Goal: Use online tool/utility: Utilize a website feature to perform a specific function

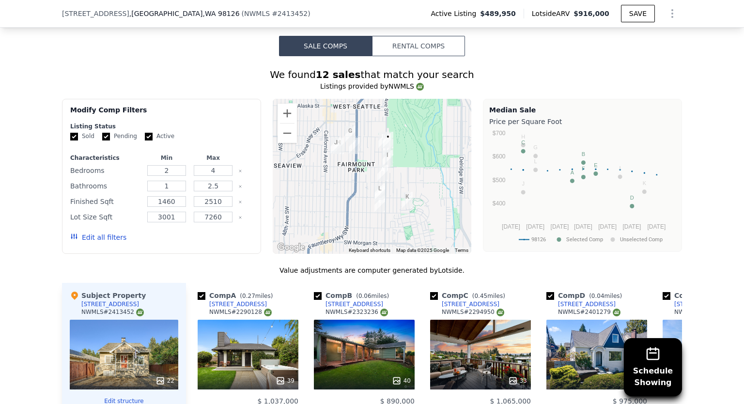
scroll to position [868, 0]
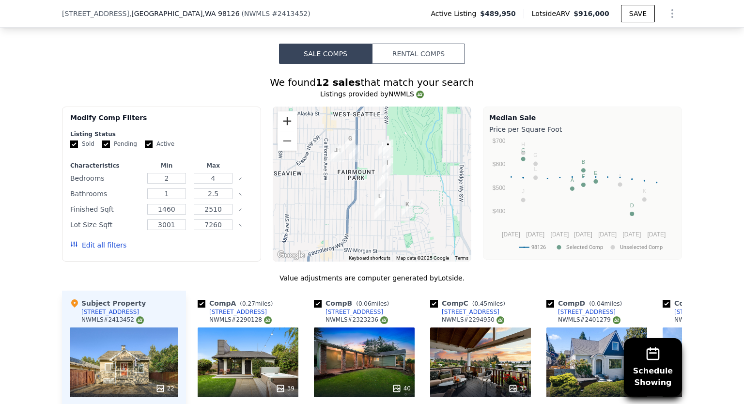
click at [288, 116] on button "Zoom in" at bounding box center [287, 120] width 19 height 19
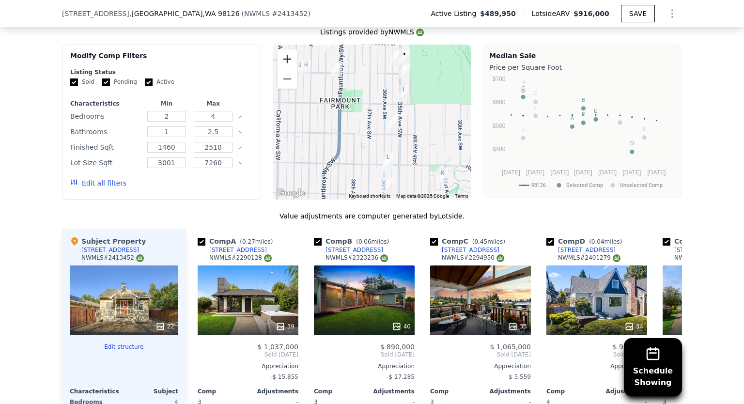
scroll to position [965, 0]
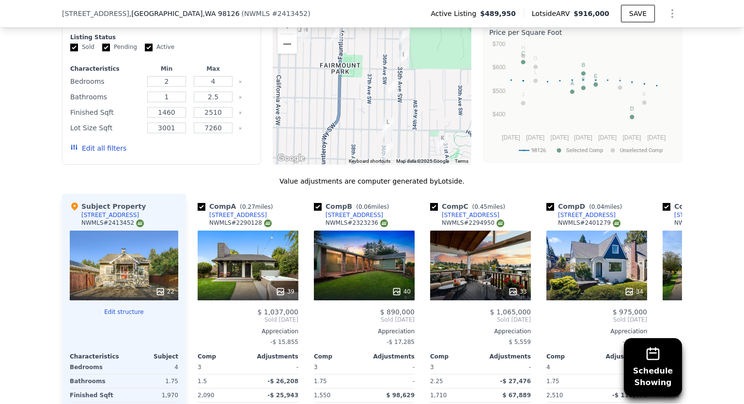
click at [124, 308] on button "Edit structure" at bounding box center [124, 312] width 109 height 8
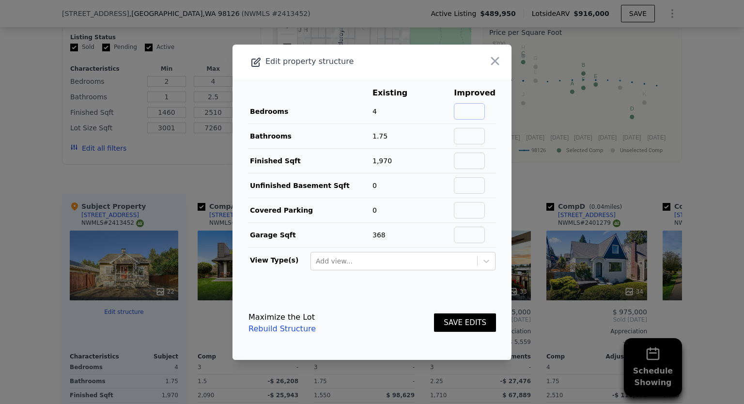
click at [469, 110] on input "text" at bounding box center [469, 111] width 31 height 16
type input "3"
click at [468, 135] on input "text" at bounding box center [469, 136] width 31 height 16
drag, startPoint x: 479, startPoint y: 138, endPoint x: 473, endPoint y: 140, distance: 6.6
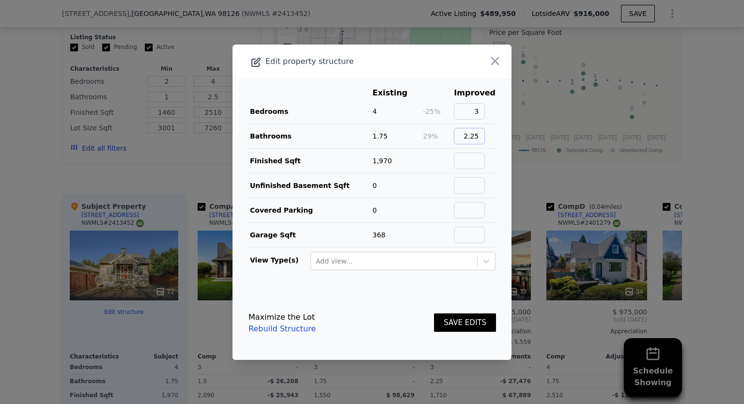
click at [472, 140] on input "2.25" at bounding box center [469, 136] width 31 height 16
type input "2.5"
drag, startPoint x: 496, startPoint y: 178, endPoint x: 495, endPoint y: 194, distance: 16.0
click at [496, 179] on main "Existing Improved Bedrooms 4 -25% 3 Bathrooms 1.75 43% 2.5 Finished Sqft 1,970 …" at bounding box center [372, 182] width 279 height 207
click at [476, 237] on input "text" at bounding box center [469, 235] width 31 height 16
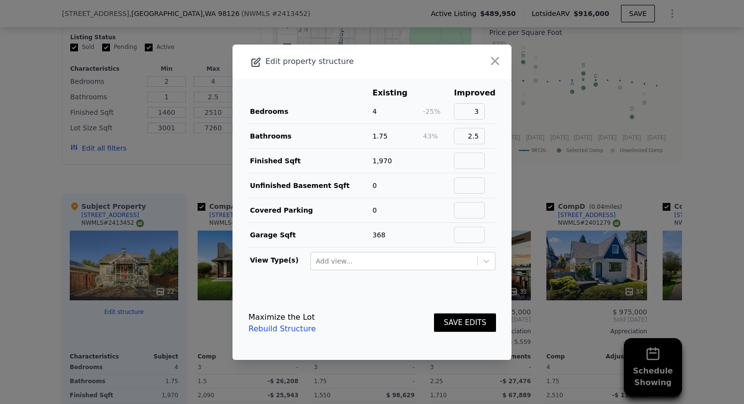
click at [497, 230] on main "Existing Improved Bedrooms 4 -25% 3 Bathrooms 1.75 43% 2.5 Finished Sqft 1,970 …" at bounding box center [372, 182] width 279 height 207
click at [479, 233] on input "text" at bounding box center [469, 235] width 31 height 16
click at [475, 320] on button "SAVE EDITS" at bounding box center [465, 323] width 62 height 19
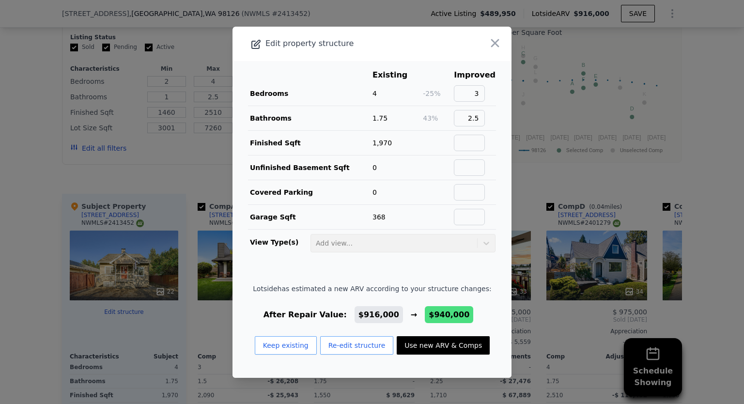
click at [423, 344] on button "Use new ARV & Comps" at bounding box center [443, 345] width 93 height 18
type input "2689"
checkbox input "true"
type input "$ 940,000"
type input "$ 340,527"
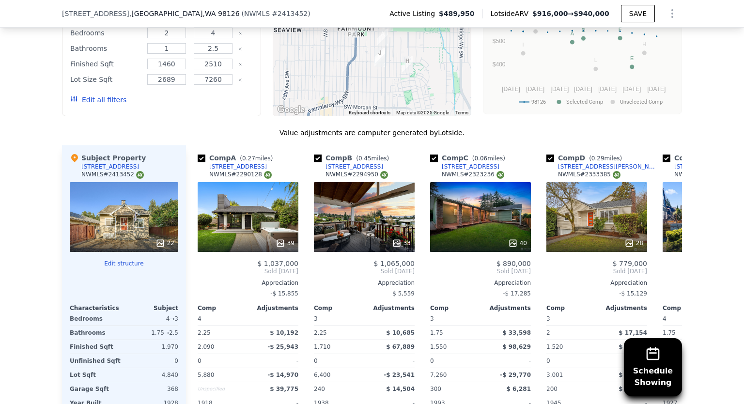
scroll to position [1062, 0]
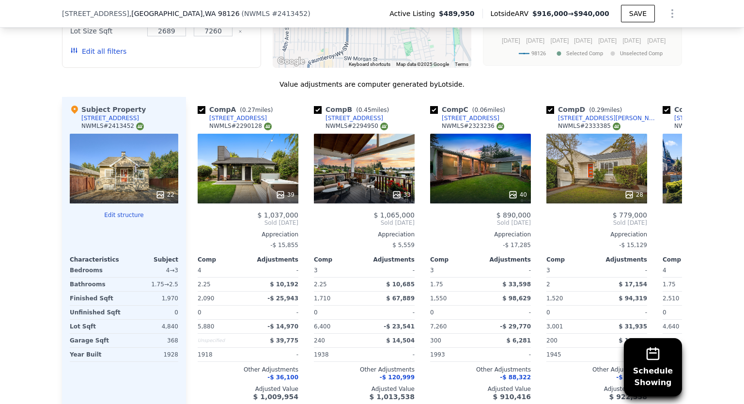
click at [314, 106] on input "checkbox" at bounding box center [318, 110] width 8 height 8
checkbox input "false"
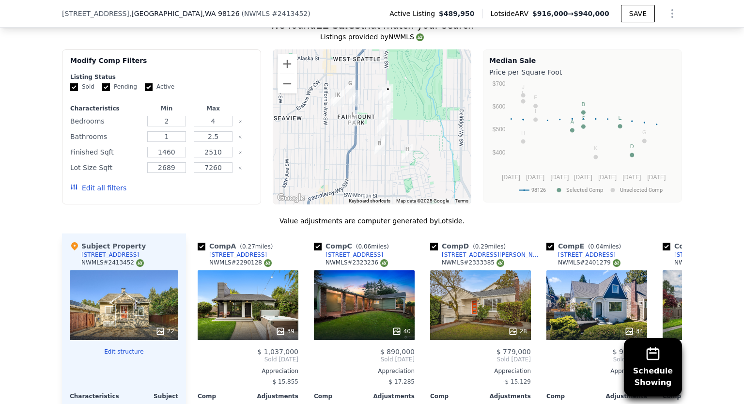
scroll to position [917, 0]
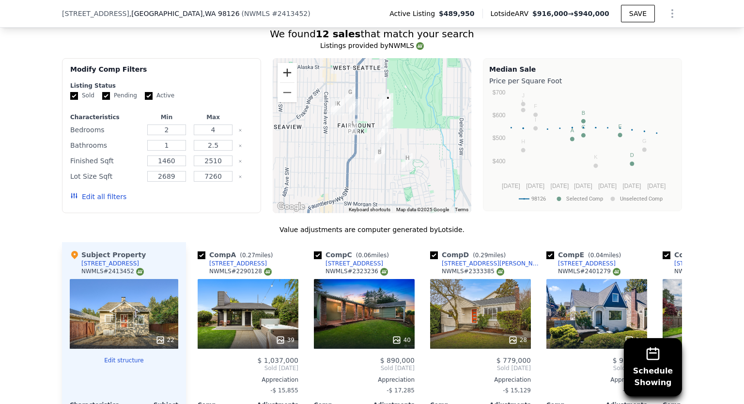
click at [287, 64] on button "Zoom in" at bounding box center [287, 72] width 19 height 19
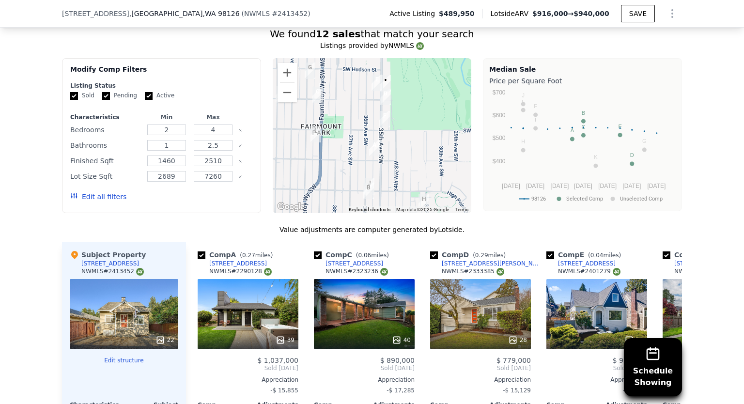
drag, startPoint x: 419, startPoint y: 113, endPoint x: 399, endPoint y: 122, distance: 22.1
click at [399, 122] on div at bounding box center [372, 135] width 199 height 155
click at [382, 87] on img "5040 35th Ave SW" at bounding box center [386, 83] width 18 height 24
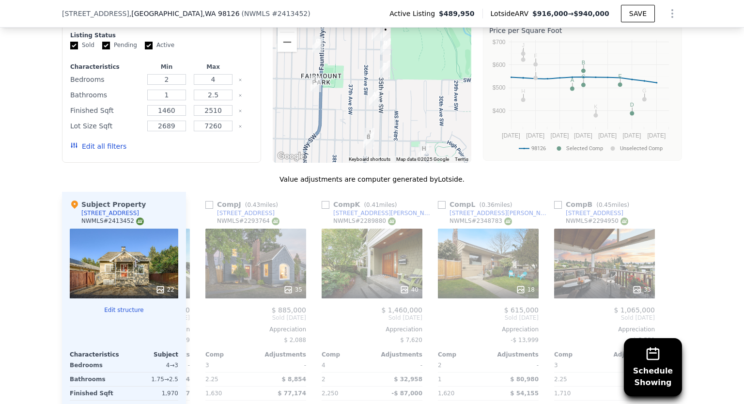
scroll to position [965, 0]
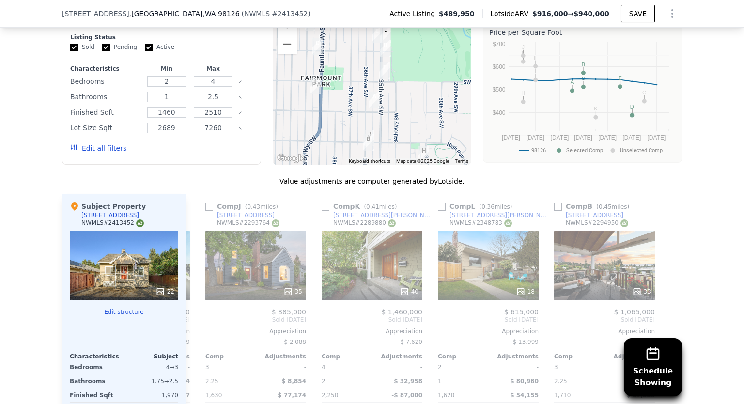
click at [596, 244] on div "33" at bounding box center [604, 266] width 101 height 70
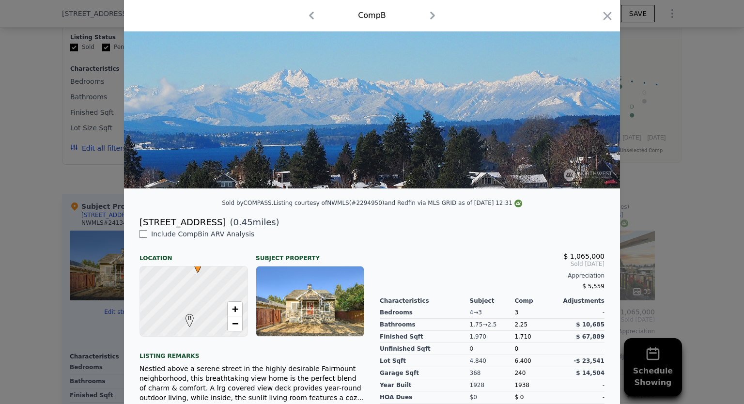
scroll to position [145, 0]
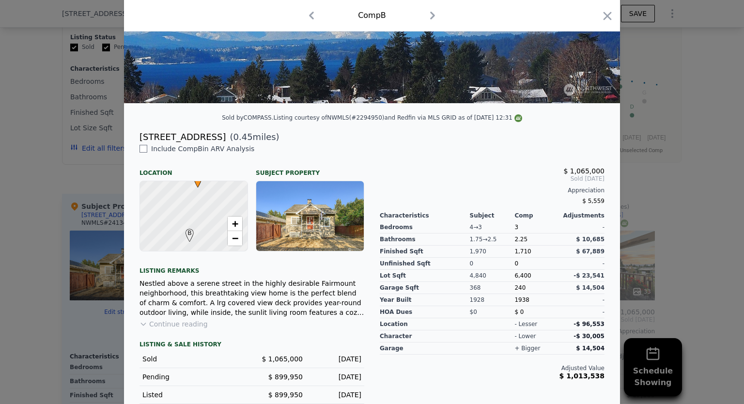
click at [173, 329] on button "Continue reading" at bounding box center [174, 324] width 68 height 10
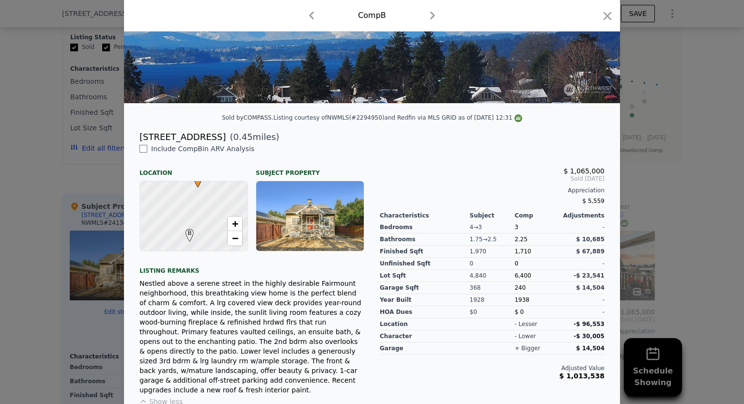
click at [604, 17] on icon "button" at bounding box center [608, 16] width 8 height 8
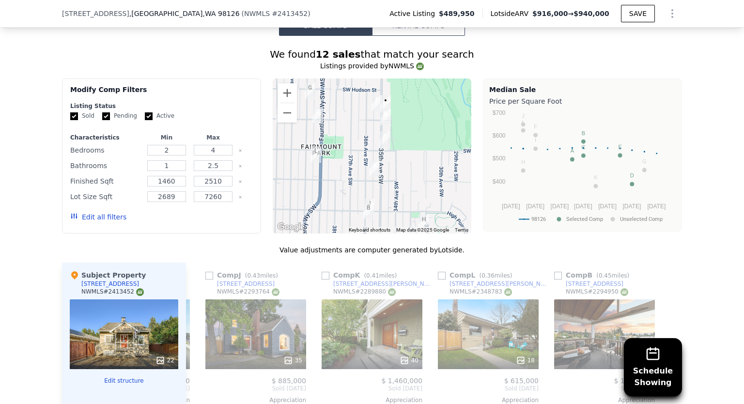
scroll to position [868, 0]
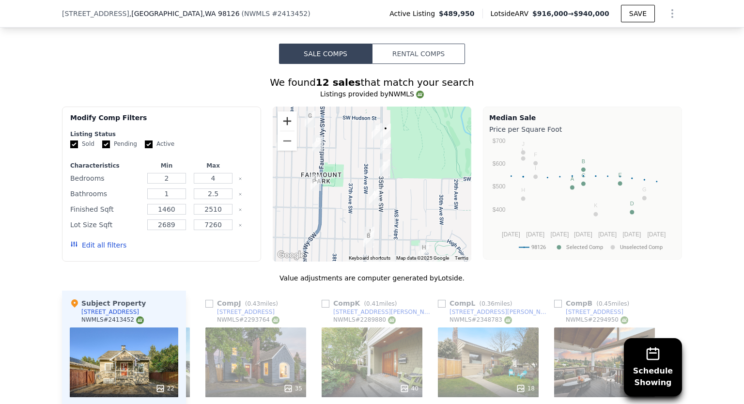
click at [284, 113] on button "Zoom in" at bounding box center [287, 120] width 19 height 19
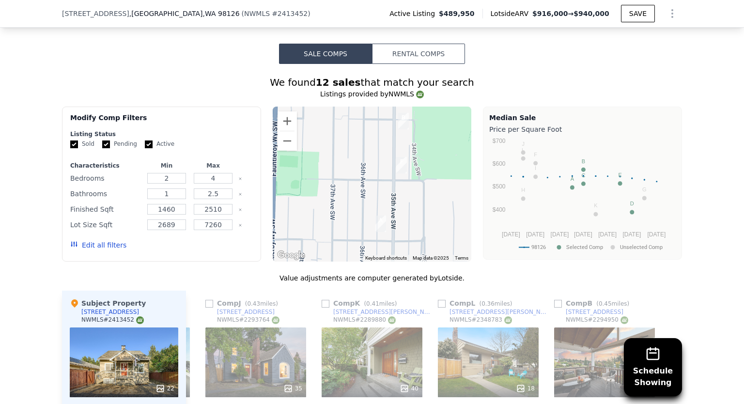
click at [424, 143] on div at bounding box center [372, 184] width 199 height 155
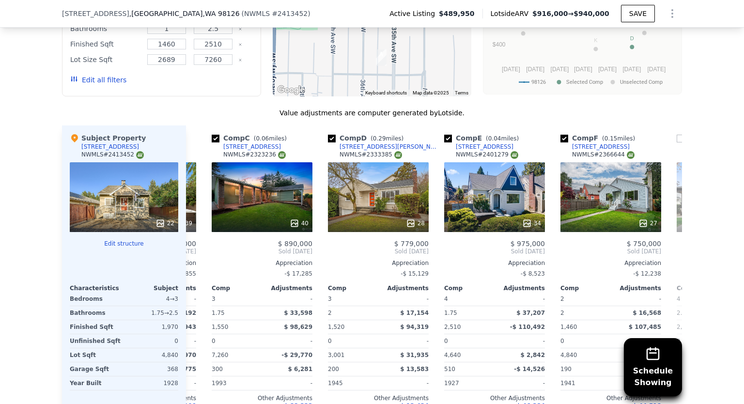
scroll to position [917, 0]
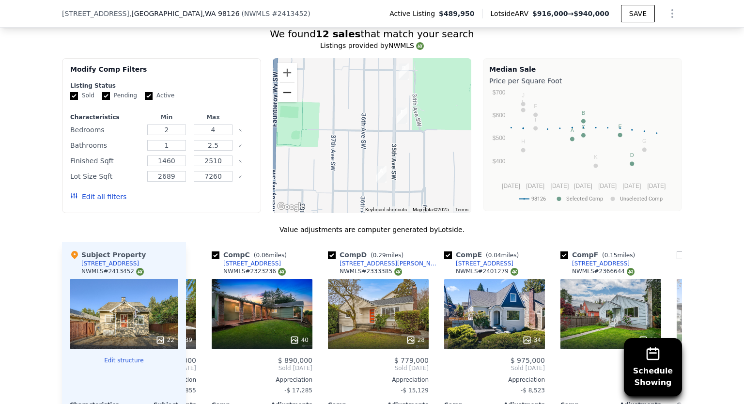
click at [285, 89] on button "Zoom out" at bounding box center [287, 92] width 19 height 19
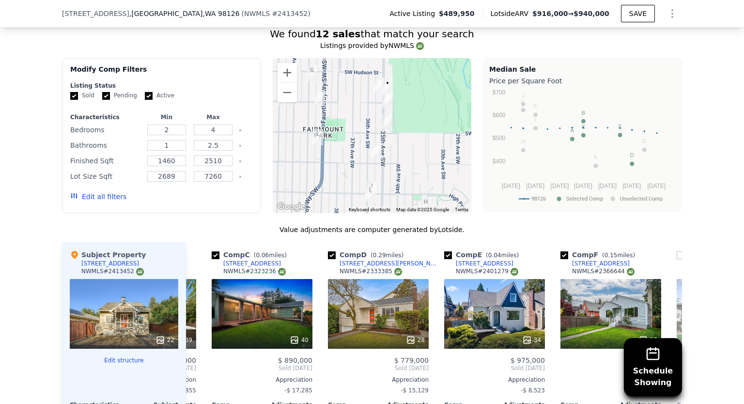
click at [282, 294] on div "40" at bounding box center [262, 314] width 101 height 70
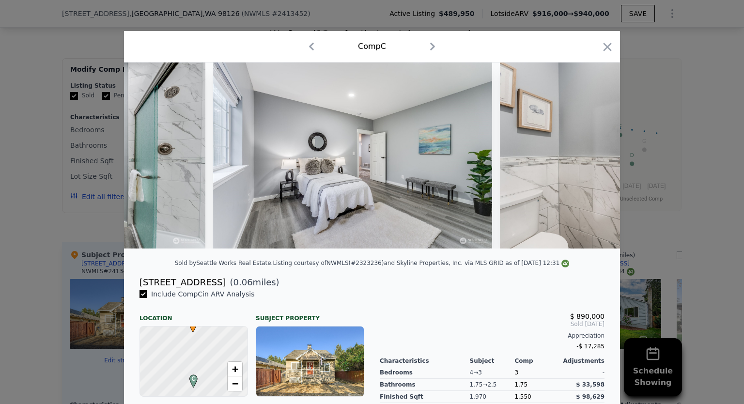
scroll to position [0, 6530]
